Goal: Task Accomplishment & Management: Use online tool/utility

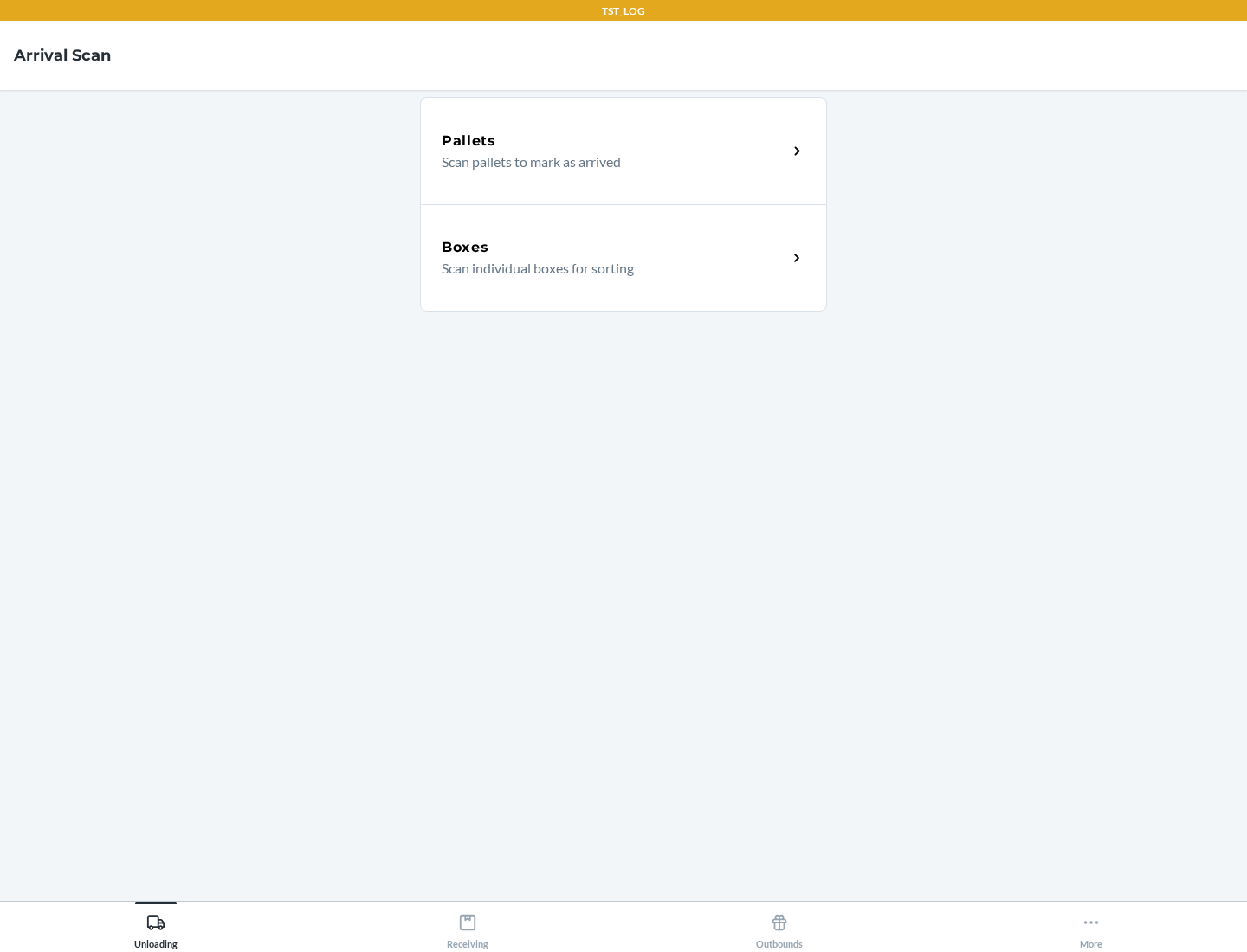
click at [614, 247] on div "Boxes" at bounding box center [614, 247] width 345 height 20
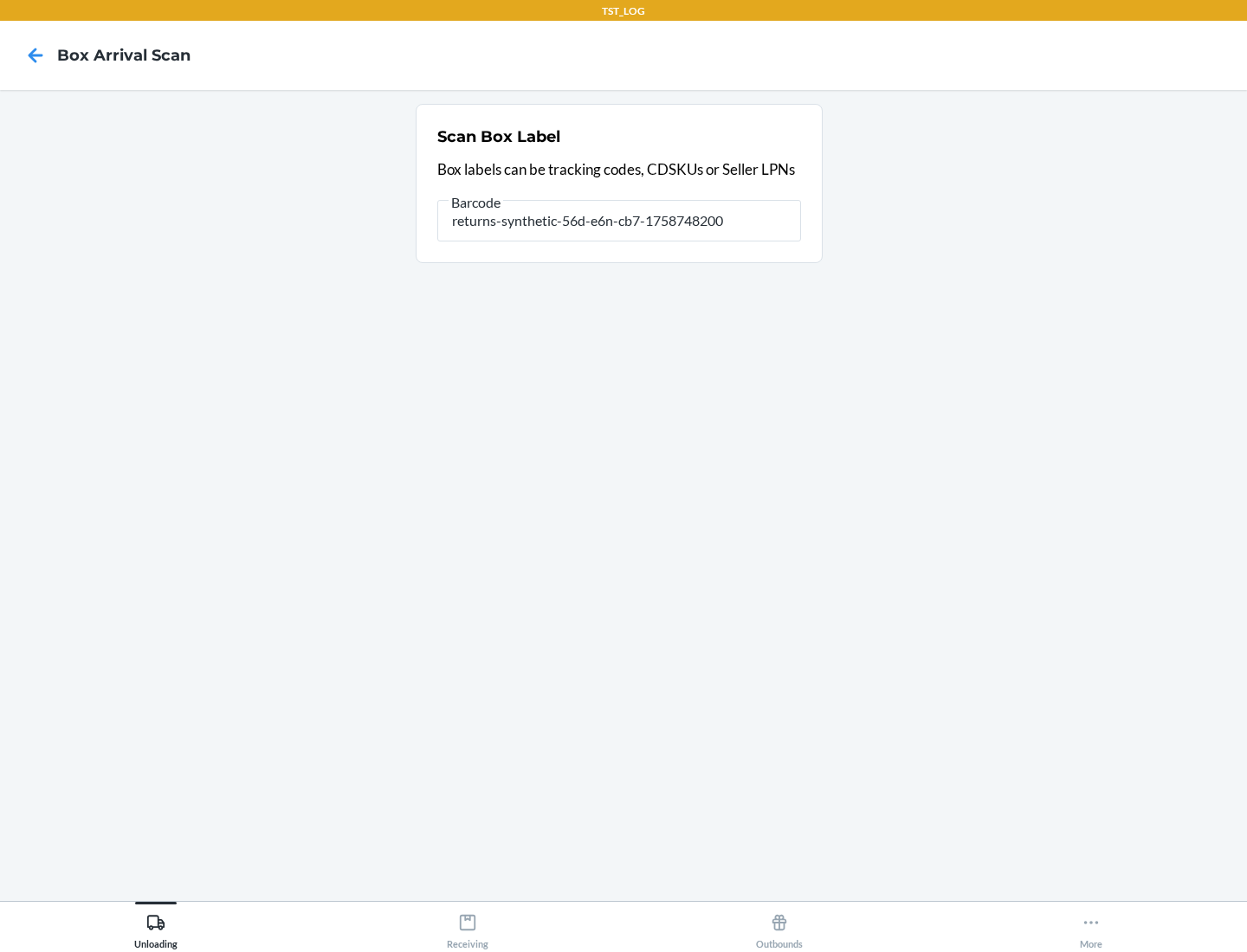
type input "returns-synthetic-56d-e6n-cb7-1758748200"
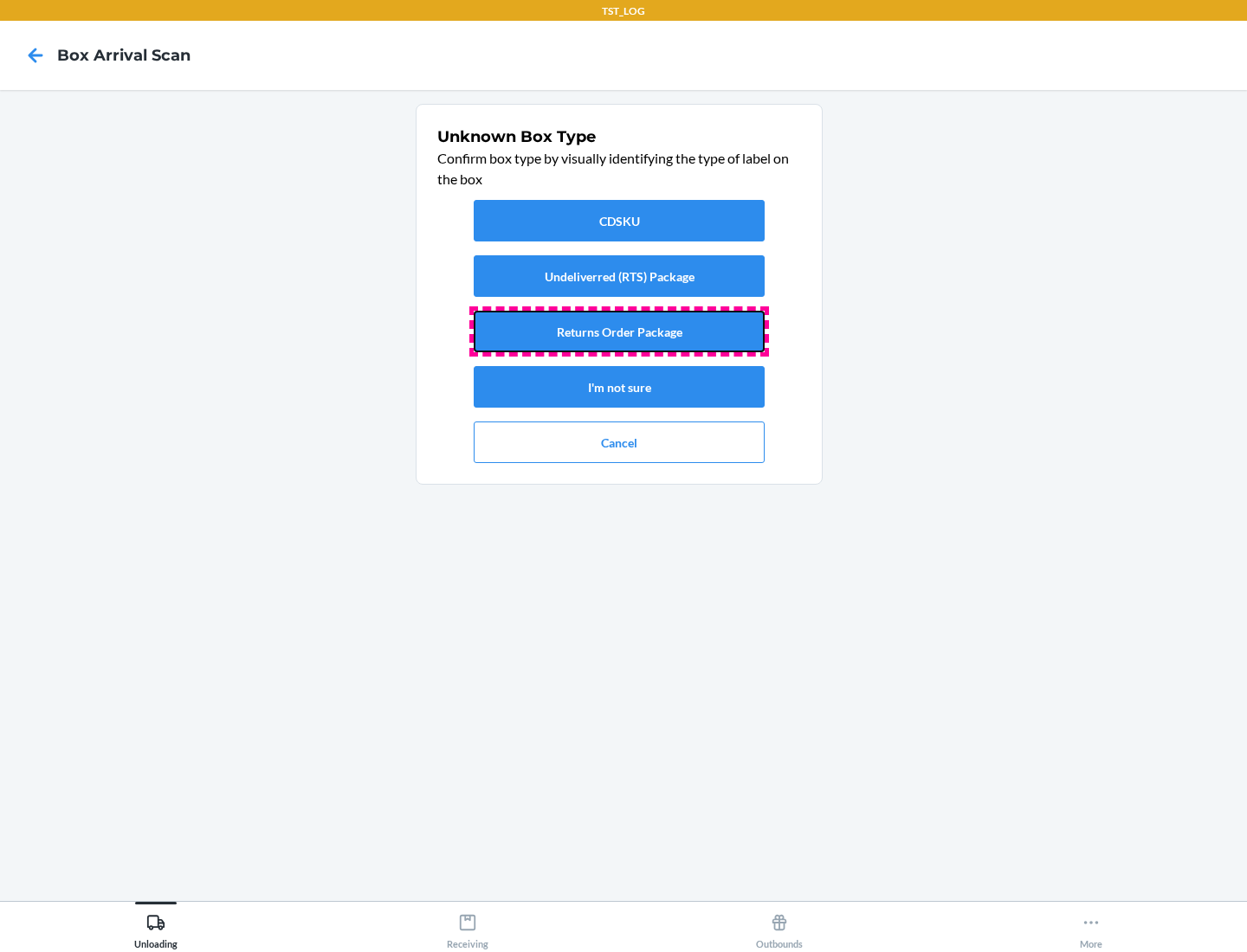
click at [619, 332] on button "Returns Order Package" at bounding box center [618, 331] width 291 height 42
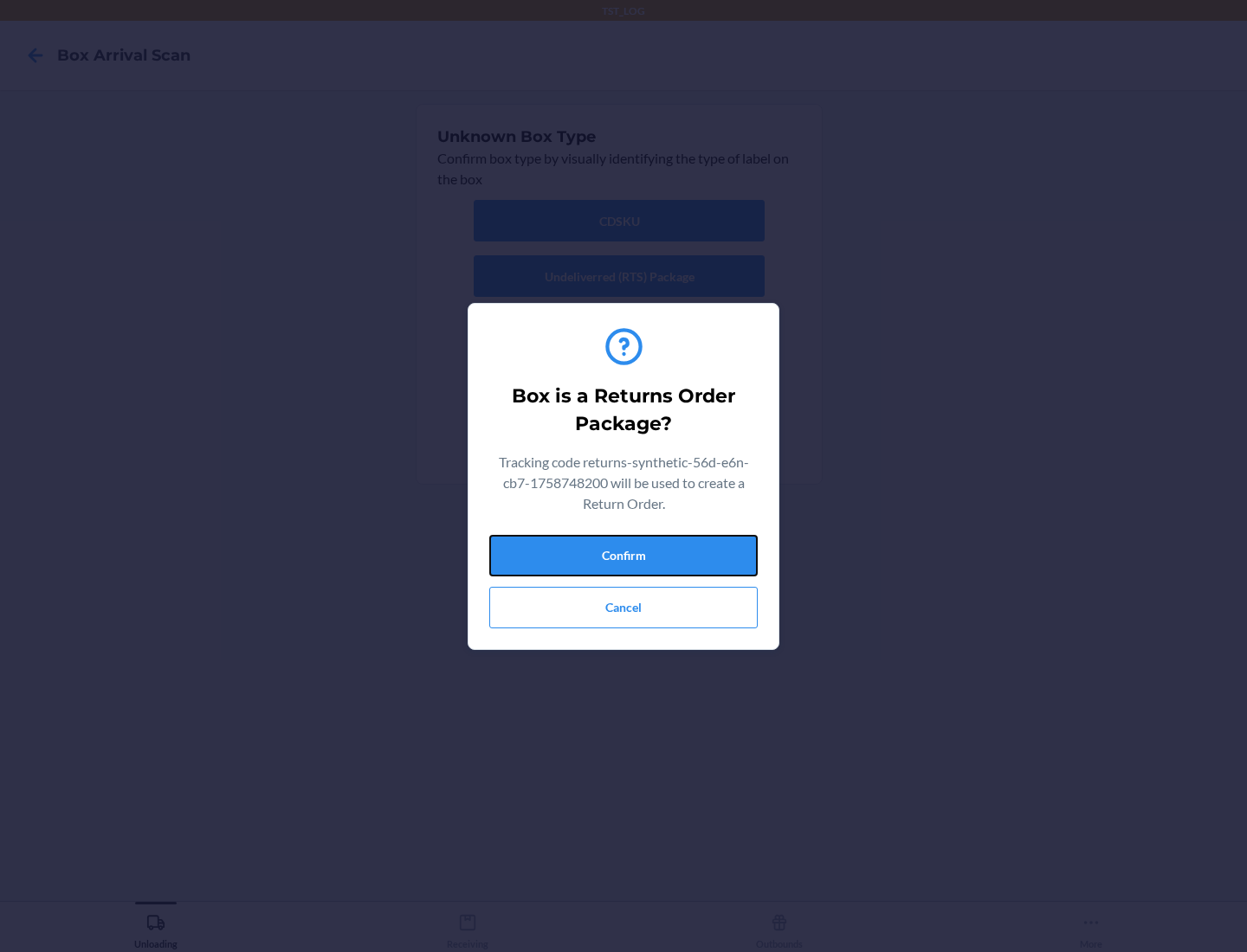
click at [623, 555] on button "Confirm" at bounding box center [623, 555] width 269 height 42
